Goal: Check status

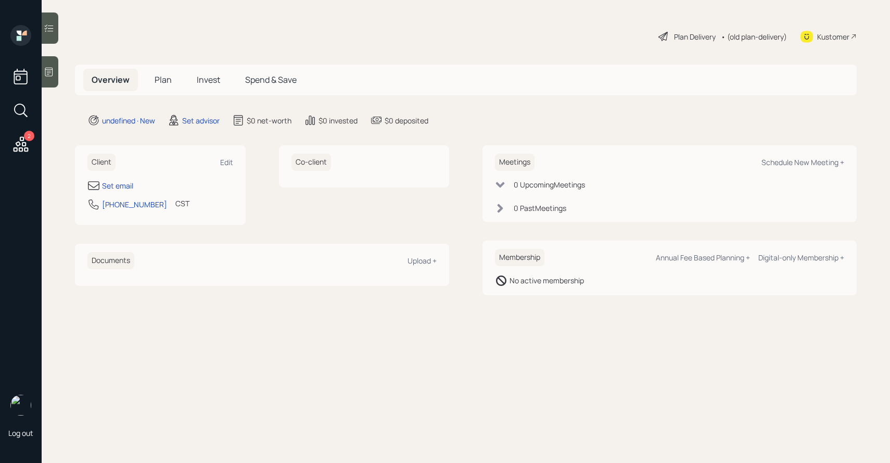
click at [208, 85] on span "Invest" at bounding box center [208, 79] width 23 height 11
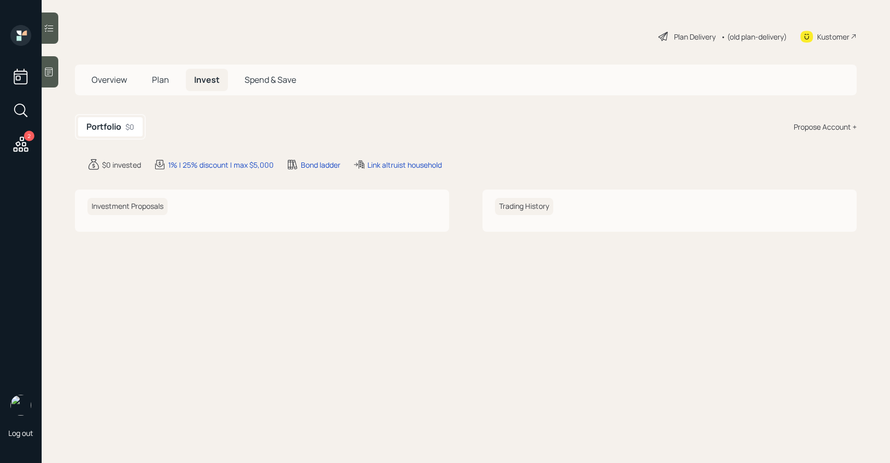
click at [121, 82] on span "Overview" at bounding box center [109, 79] width 35 height 11
